Goal: Transaction & Acquisition: Obtain resource

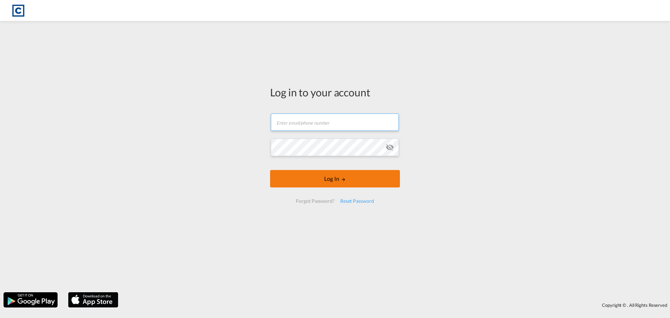
type input "[EMAIL_ADDRESS][PERSON_NAME][DOMAIN_NAME]"
click at [332, 179] on button "Log In" at bounding box center [335, 178] width 130 height 17
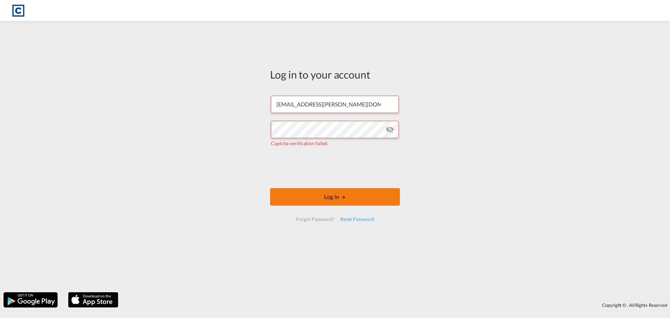
click at [335, 195] on button "Log In" at bounding box center [335, 196] width 130 height 17
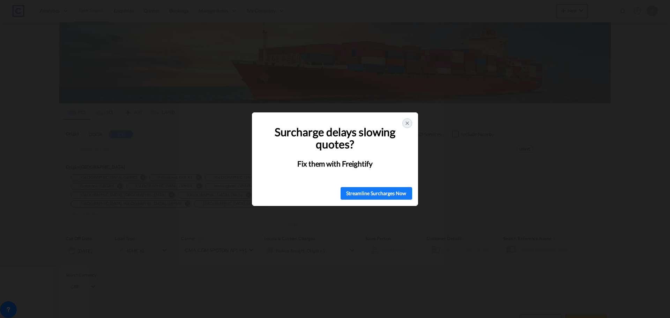
type input "GB-M22, [GEOGRAPHIC_DATA]"
type input "[US_STATE], [GEOGRAPHIC_DATA], USNYC"
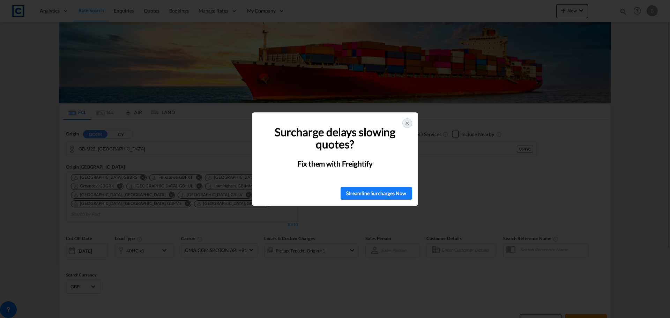
click at [405, 125] on icon at bounding box center [407, 123] width 6 height 6
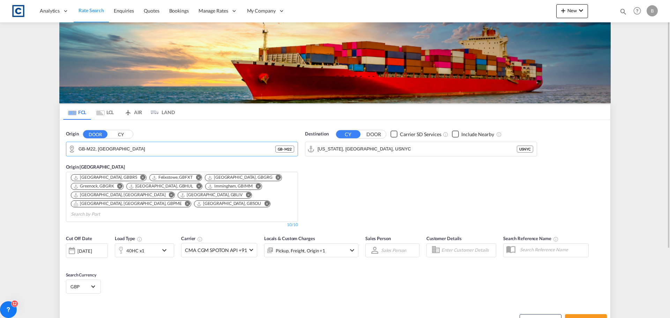
drag, startPoint x: 140, startPoint y: 149, endPoint x: 57, endPoint y: 149, distance: 82.7
click at [57, 149] on div "FCL LCL AIR LAND FCL LCL AIR LAND Origin DOOR [GEOGRAPHIC_DATA] GB-M22, [GEOGRA…" at bounding box center [335, 218] width 558 height 393
click at [142, 146] on input "GB-M22, [GEOGRAPHIC_DATA]" at bounding box center [186, 149] width 216 height 10
drag, startPoint x: 134, startPoint y: 151, endPoint x: 74, endPoint y: 151, distance: 59.7
click at [74, 151] on md-input-container "GB-M22, [GEOGRAPHIC_DATA]" at bounding box center [181, 149] width 231 height 14
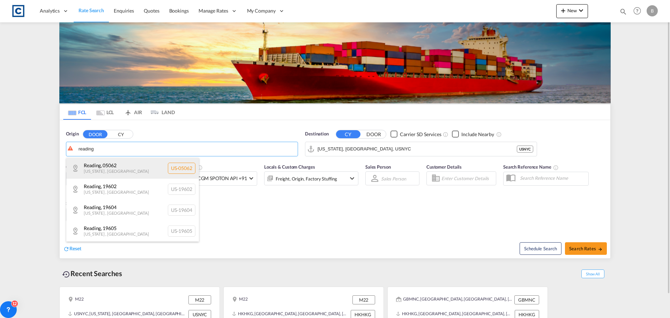
click at [193, 168] on div "Reading , 05062 [US_STATE] , [GEOGRAPHIC_DATA] [GEOGRAPHIC_DATA]-05062" at bounding box center [132, 168] width 133 height 21
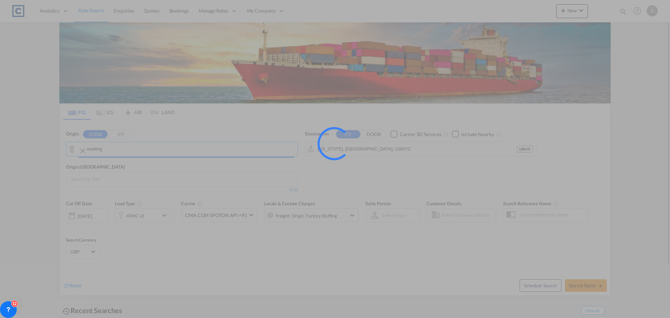
type input "US-05062, [GEOGRAPHIC_DATA], [US_STATE]"
click at [196, 168] on div at bounding box center [335, 159] width 670 height 318
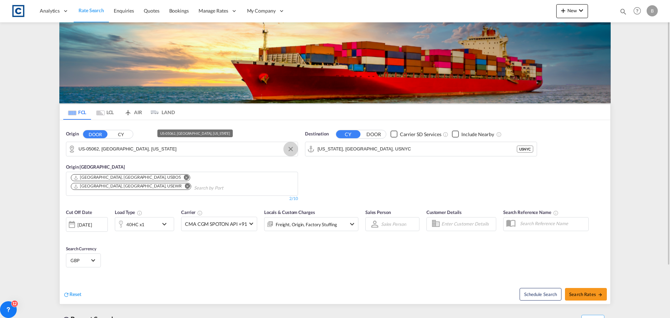
click at [292, 148] on button "Clear Input" at bounding box center [290, 149] width 10 height 10
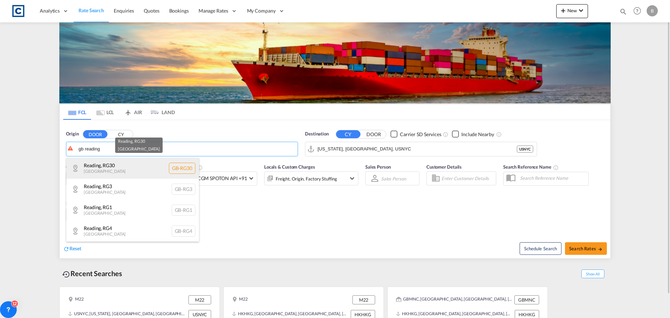
click at [108, 168] on div "Reading , RG30 [GEOGRAPHIC_DATA] [GEOGRAPHIC_DATA]-RG30" at bounding box center [132, 168] width 133 height 21
type input "GB-RG30, Reading"
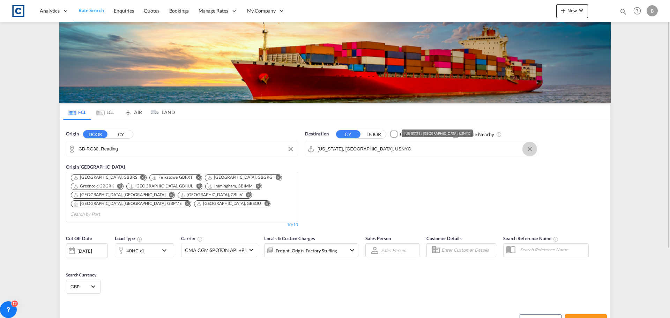
click at [530, 148] on button "Clear Input" at bounding box center [529, 149] width 10 height 10
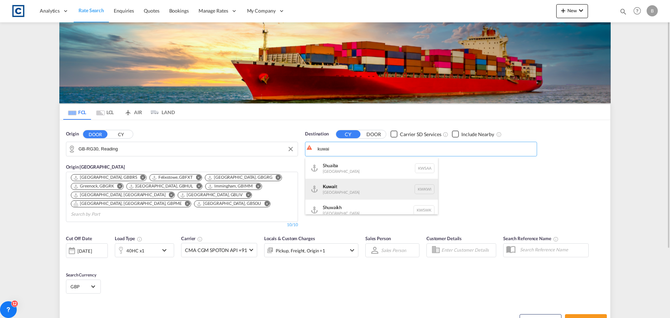
click at [341, 188] on div "Kuwai t [GEOGRAPHIC_DATA] KWKWI" at bounding box center [371, 189] width 133 height 21
type input "[GEOGRAPHIC_DATA], KWKWI"
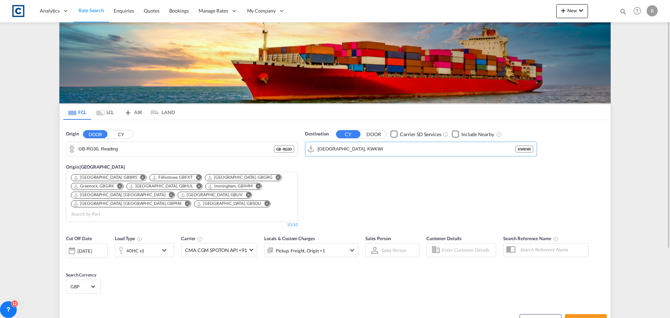
click at [139, 246] on div "40HC x1" at bounding box center [135, 251] width 18 height 10
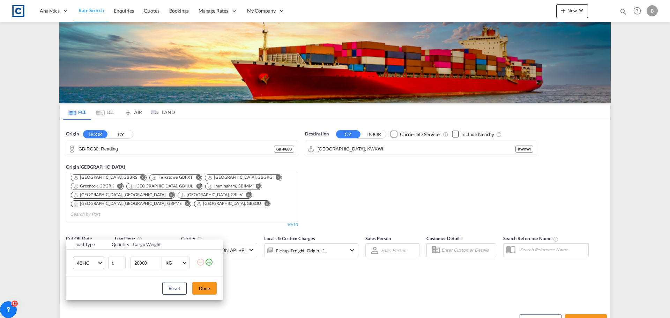
click at [97, 265] on md-select-value "40HC" at bounding box center [90, 263] width 28 height 12
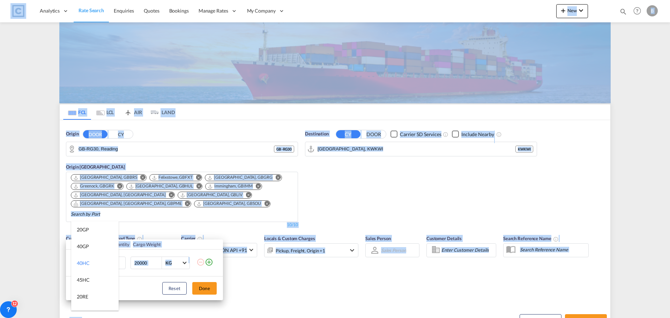
drag, startPoint x: 119, startPoint y: 237, endPoint x: 116, endPoint y: 243, distance: 6.7
click at [116, 243] on body "Analytics Reports Dashboard Rate Search Enquiries Quotes Bookings" at bounding box center [335, 159] width 670 height 318
click at [34, 241] on md-backdrop at bounding box center [335, 159] width 670 height 318
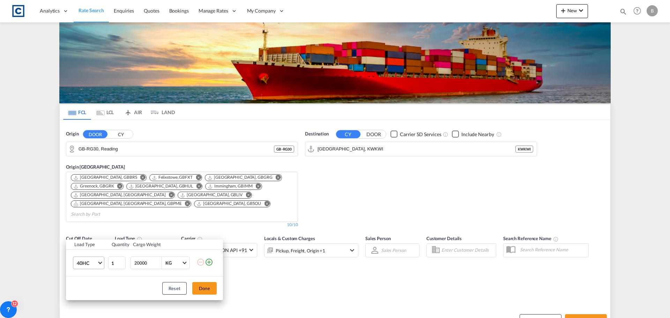
click at [98, 261] on md-select-value "40HC" at bounding box center [90, 263] width 28 height 12
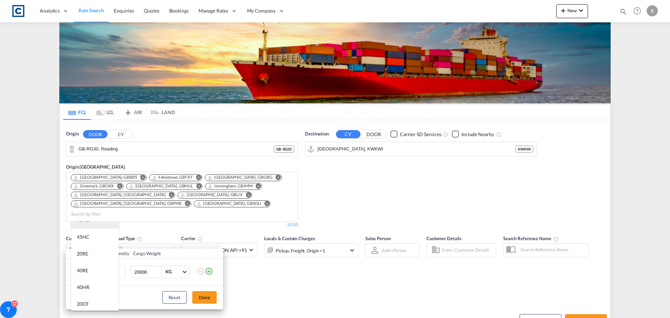
scroll to position [57, 0]
click at [87, 271] on div "40HR" at bounding box center [83, 273] width 13 height 7
click at [208, 297] on button "Done" at bounding box center [204, 297] width 24 height 13
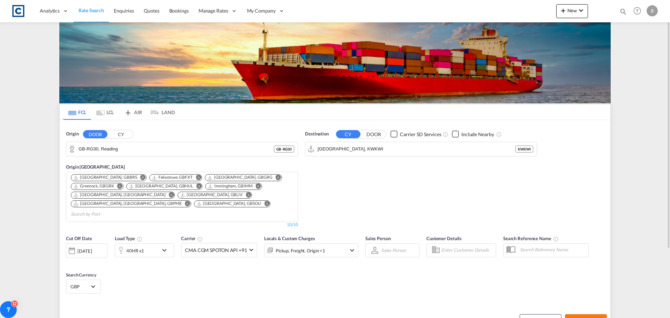
click at [593, 317] on span "Search Rates" at bounding box center [585, 320] width 33 height 6
type input "RG30 to KWKWI / [DATE]"
